Goal: Transaction & Acquisition: Purchase product/service

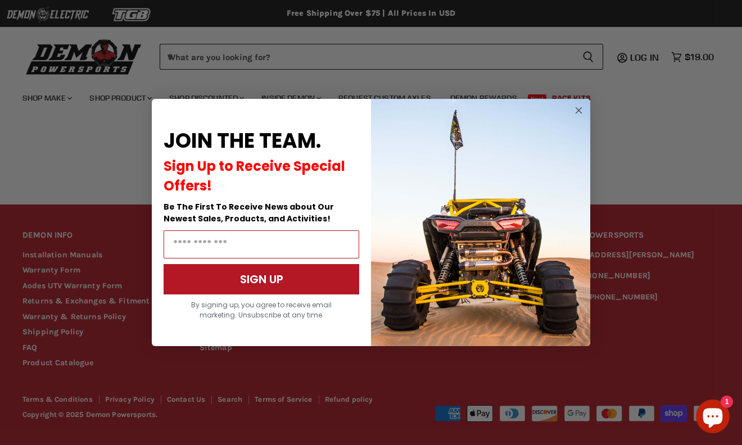
scroll to position [893, 0]
